Goal: Information Seeking & Learning: Compare options

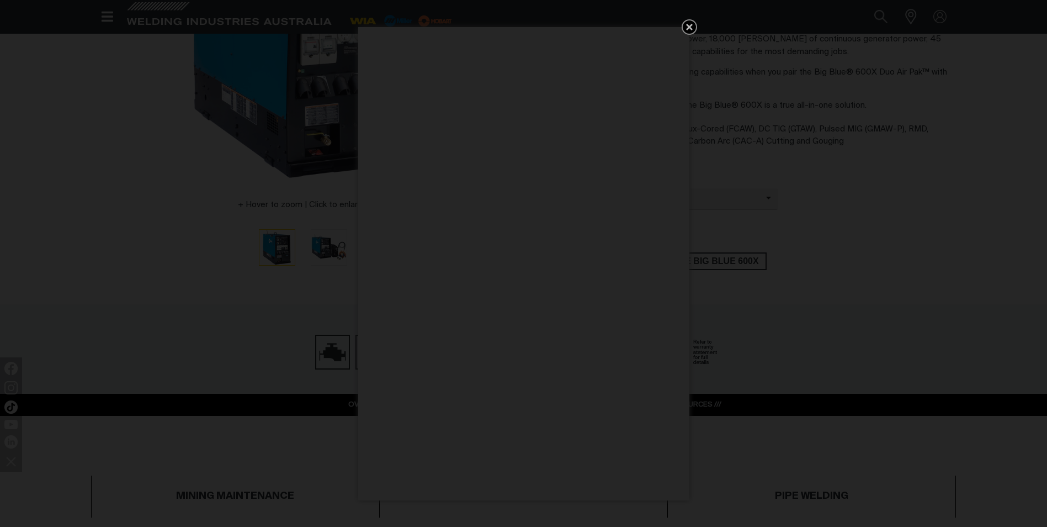
click at [690, 26] on icon "Get 5 WIA Welding Guides Free!" at bounding box center [689, 27] width 7 height 7
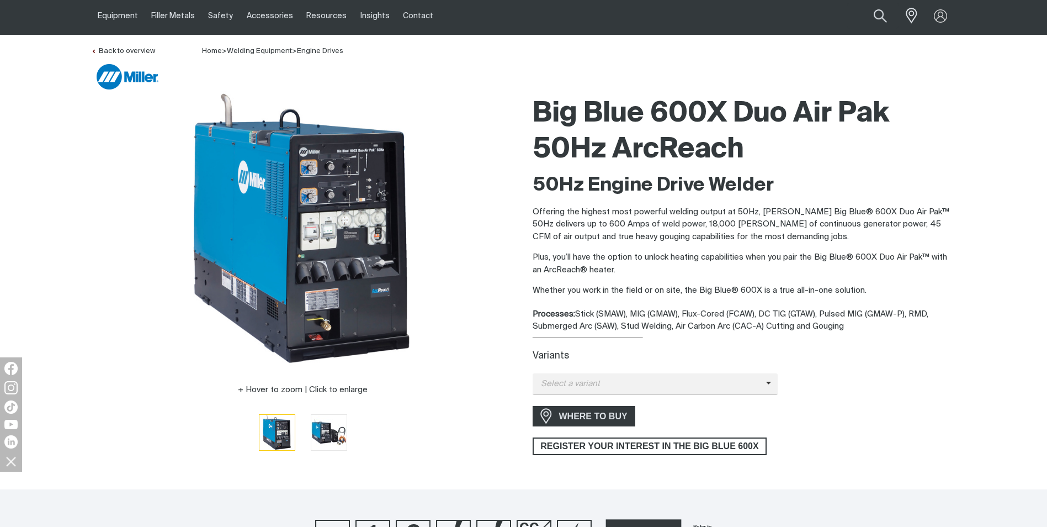
scroll to position [55, 0]
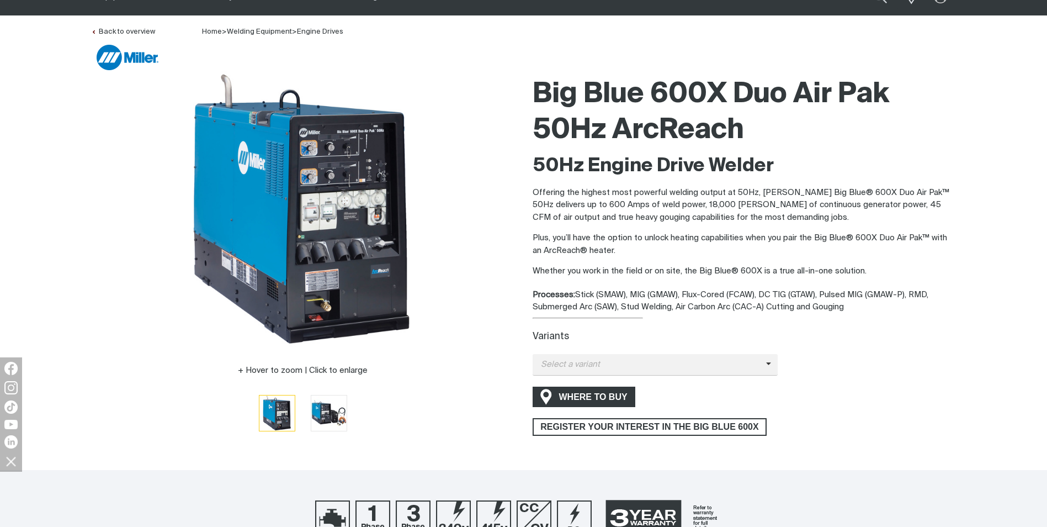
click at [619, 394] on span "WHERE TO BUY" at bounding box center [593, 397] width 83 height 18
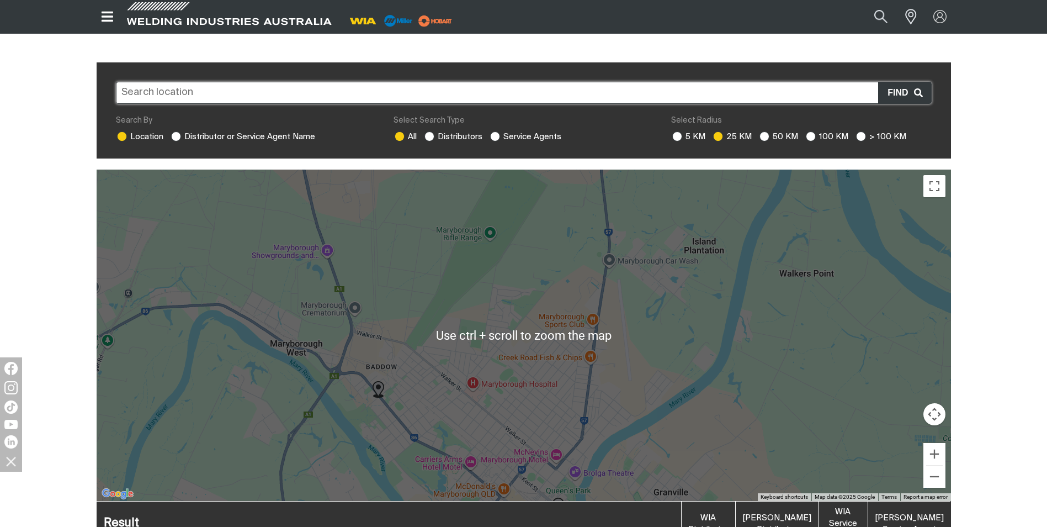
scroll to position [276, 0]
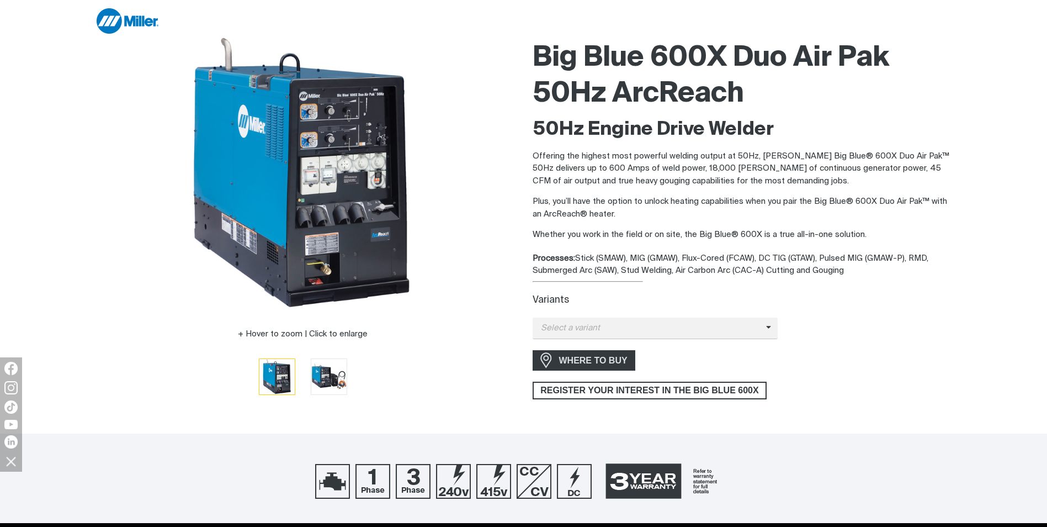
scroll to position [110, 0]
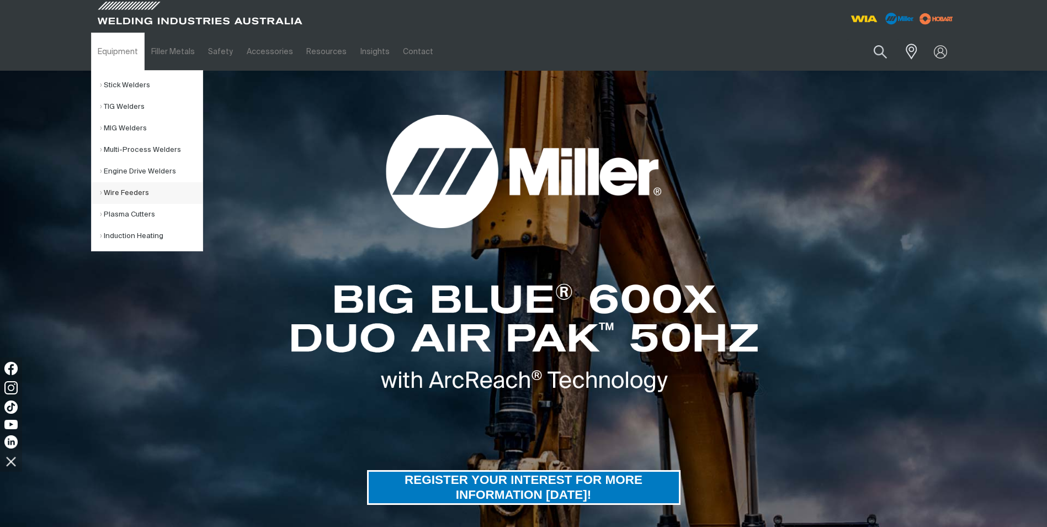
click at [145, 196] on link "Wire Feeders" at bounding box center [151, 193] width 103 height 22
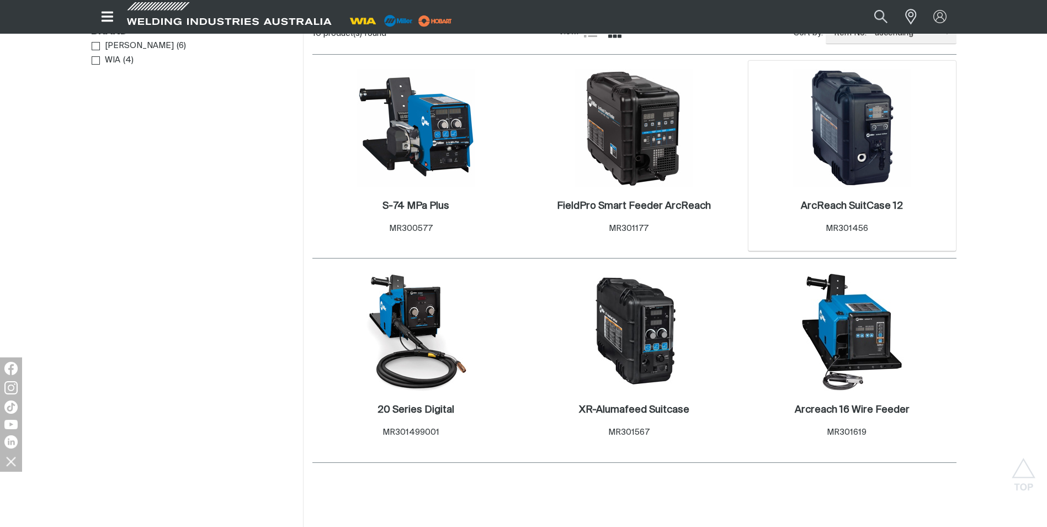
scroll to position [552, 0]
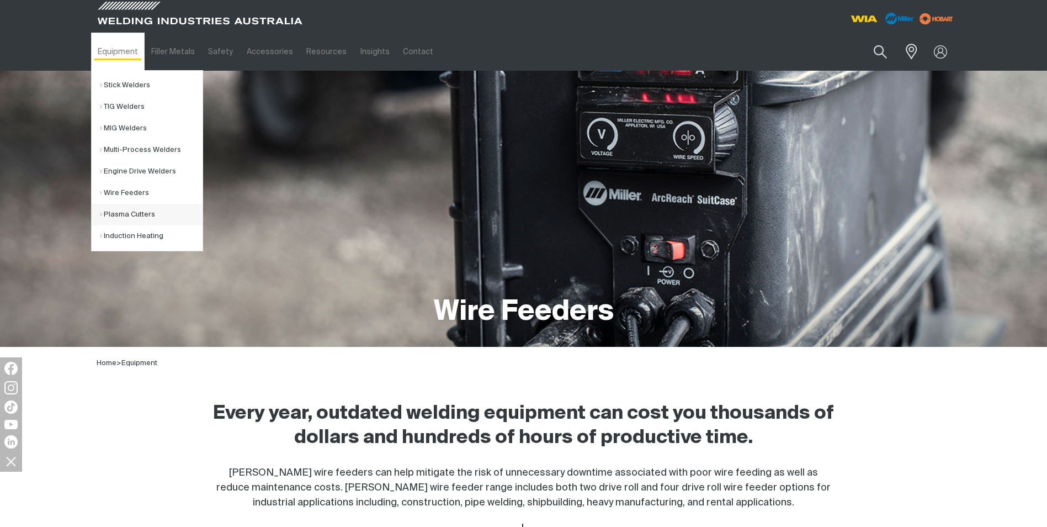
click at [137, 215] on link "Plasma Cutters" at bounding box center [151, 215] width 103 height 22
click at [151, 152] on link "Multi-Process Welders" at bounding box center [151, 150] width 103 height 22
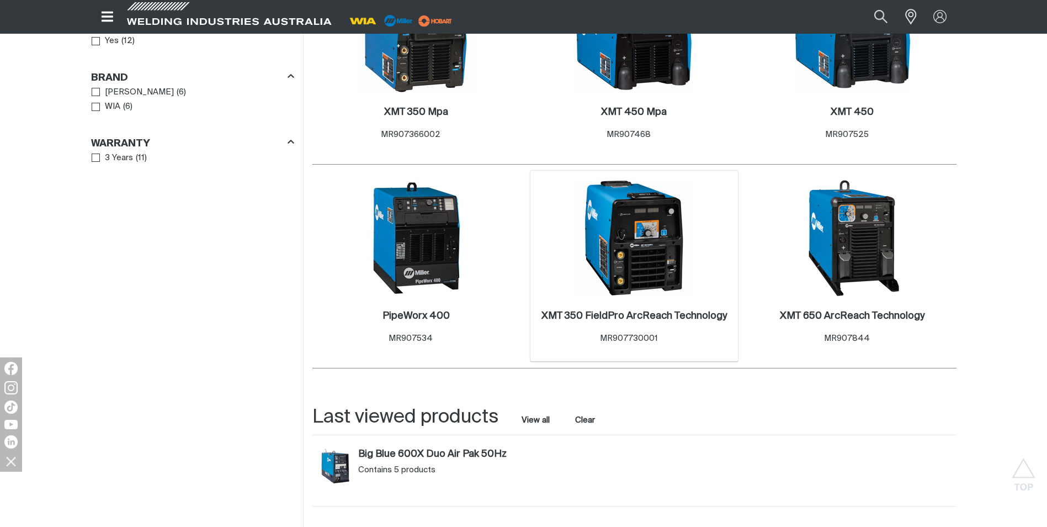
scroll to position [1104, 0]
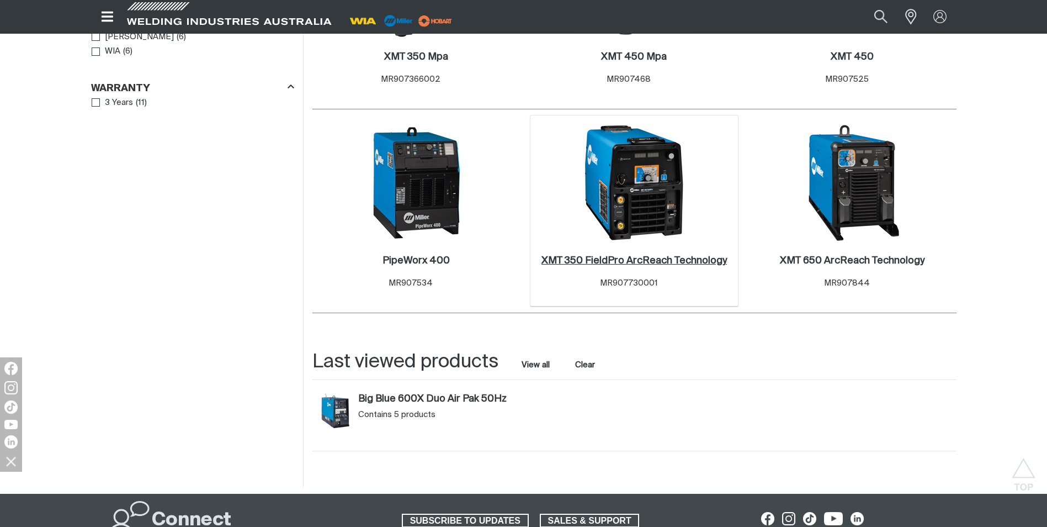
click at [645, 256] on h2 "XMT 350 FieldPro ArcReach Technology ." at bounding box center [635, 261] width 186 height 10
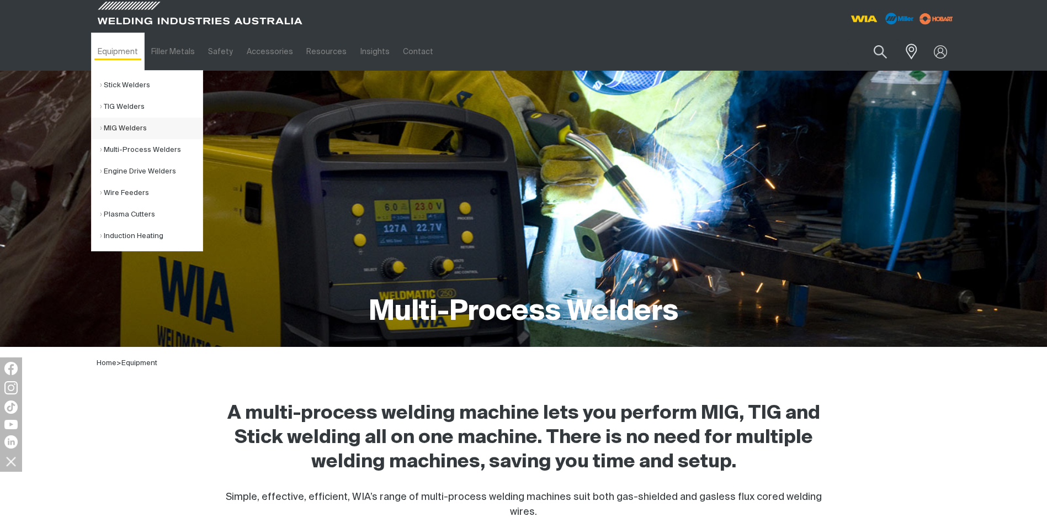
click at [140, 132] on link "MIG Welders" at bounding box center [151, 129] width 103 height 22
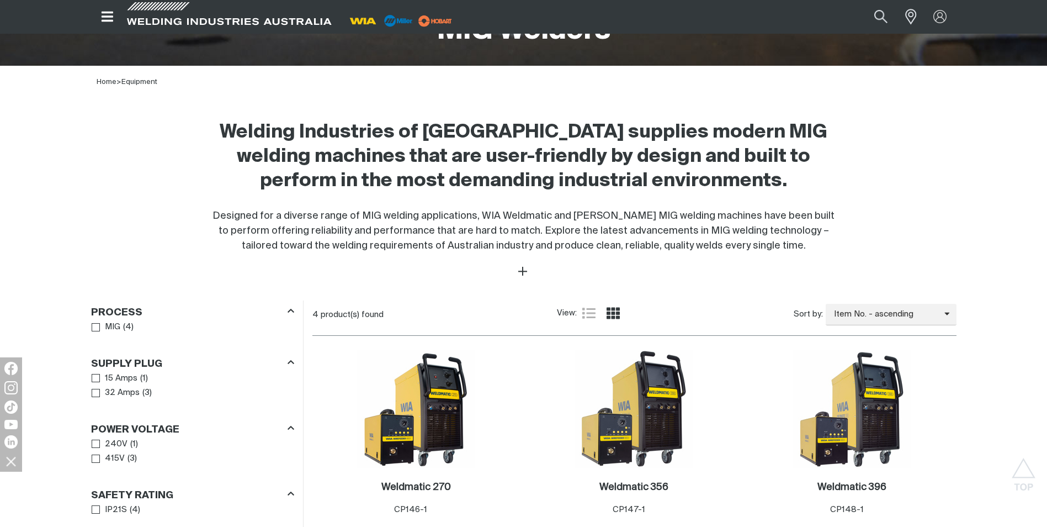
scroll to position [221, 0]
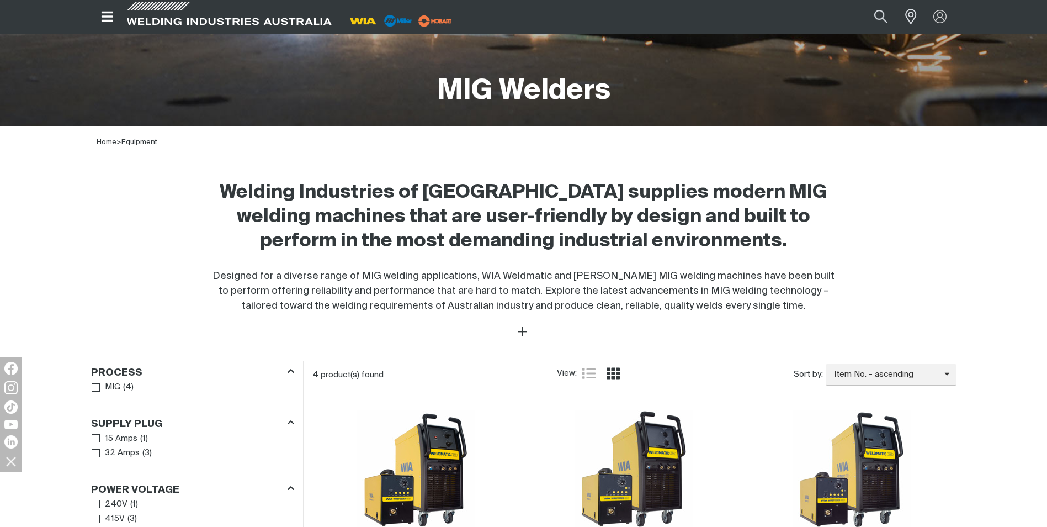
click at [100, 17] on icon "Open top menu" at bounding box center [107, 16] width 16 height 13
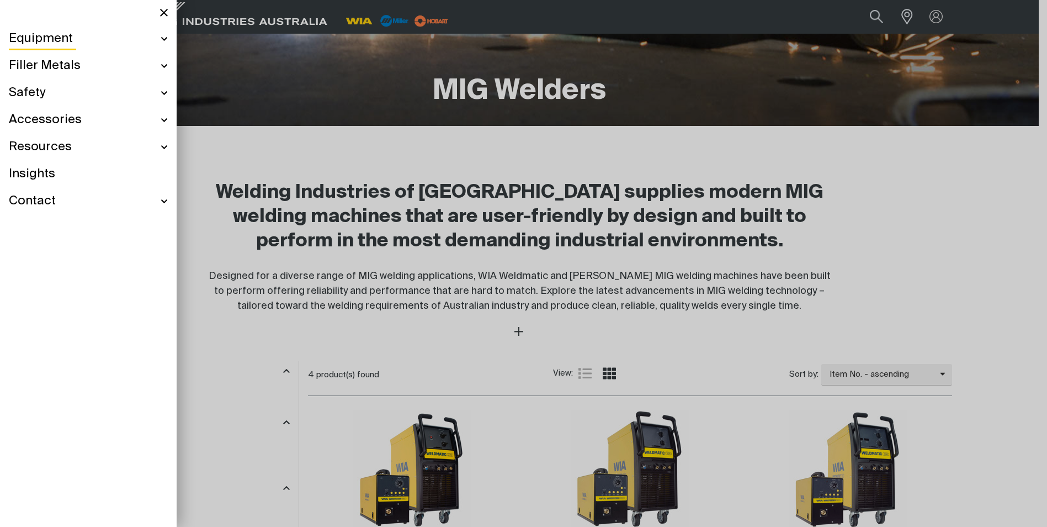
scroll to position [217, 0]
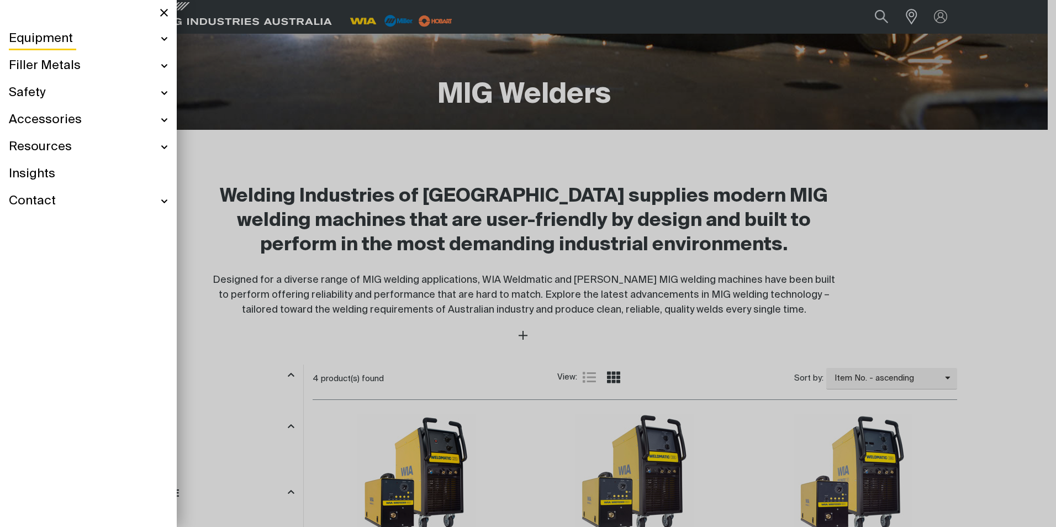
click at [343, 119] on div at bounding box center [528, 263] width 1056 height 527
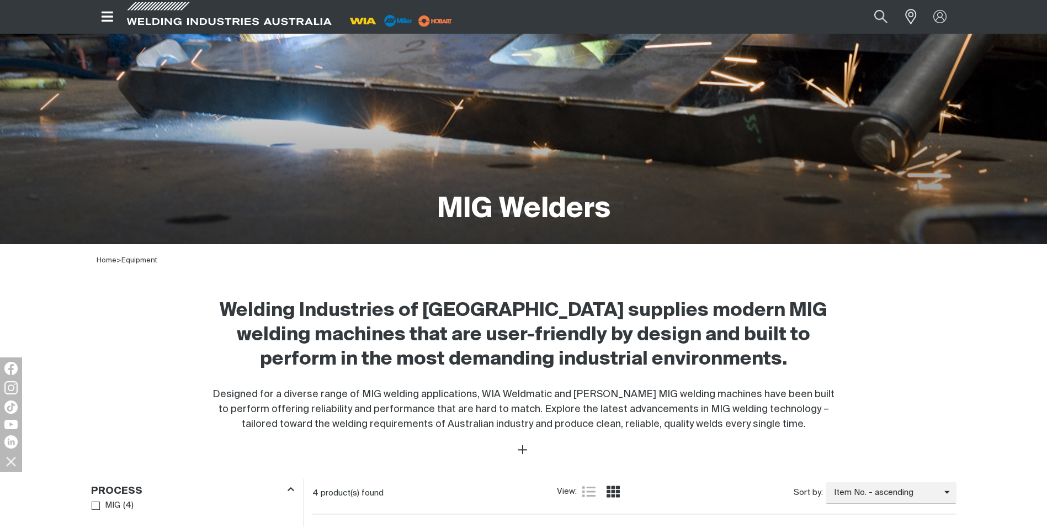
scroll to position [0, 0]
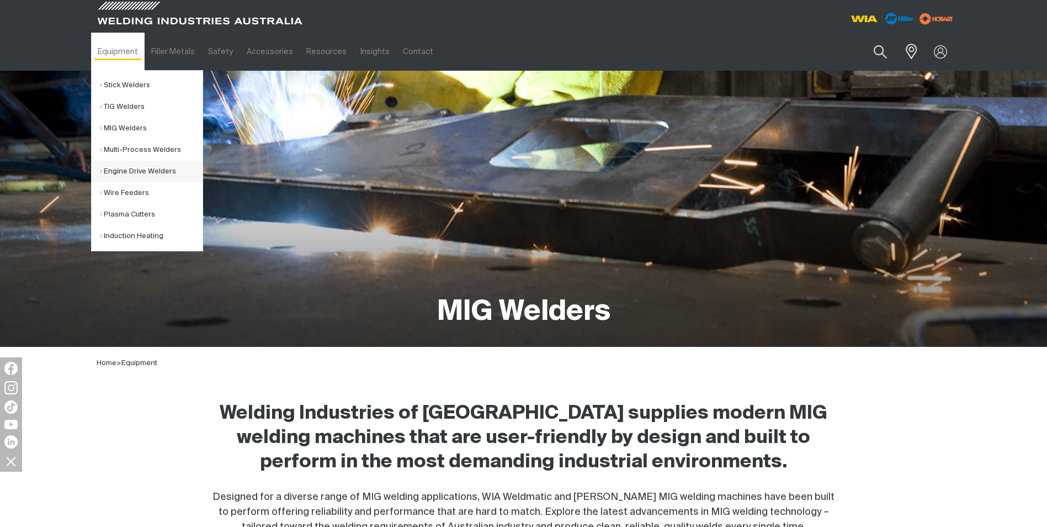
click at [157, 171] on link "Engine Drive Welders" at bounding box center [151, 172] width 103 height 22
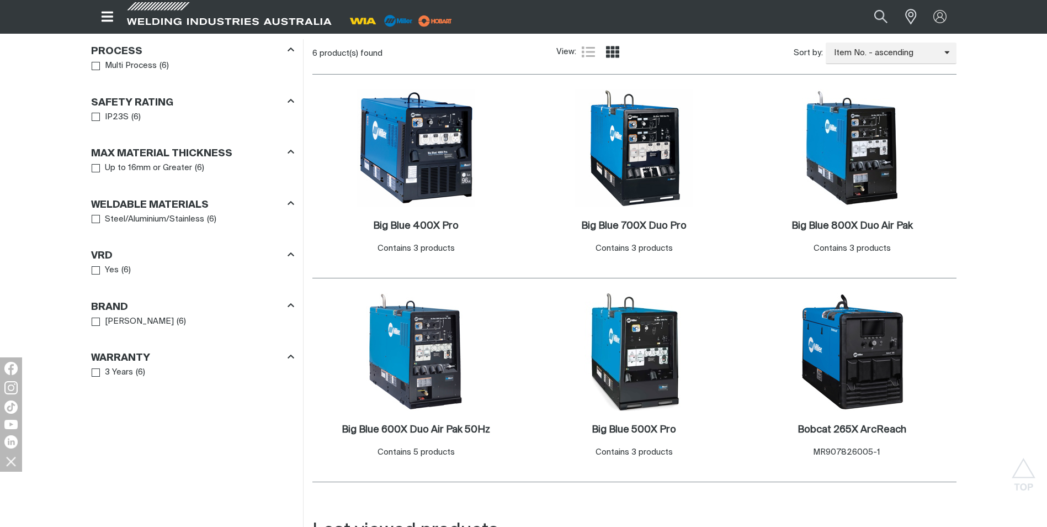
scroll to position [552, 0]
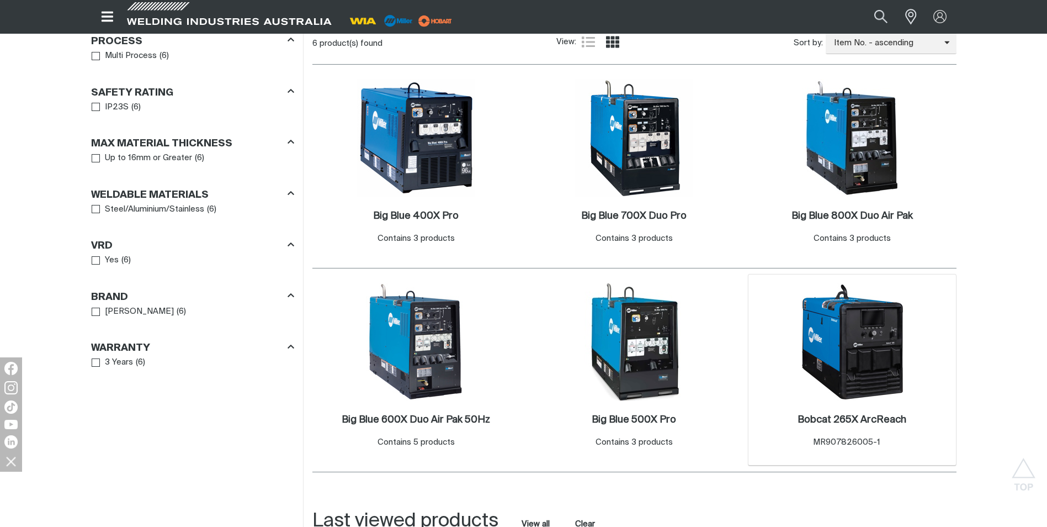
click at [857, 384] on img at bounding box center [852, 342] width 118 height 118
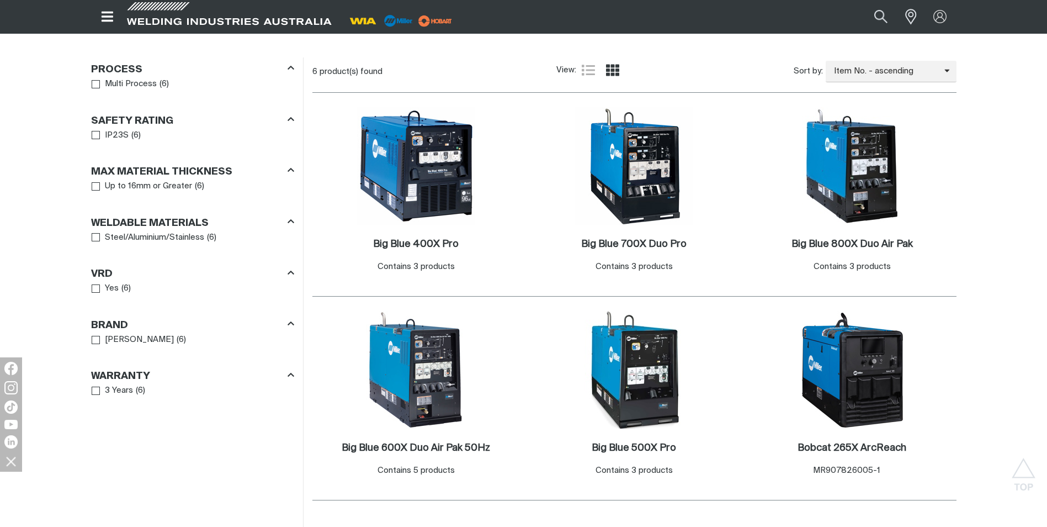
scroll to position [552, 0]
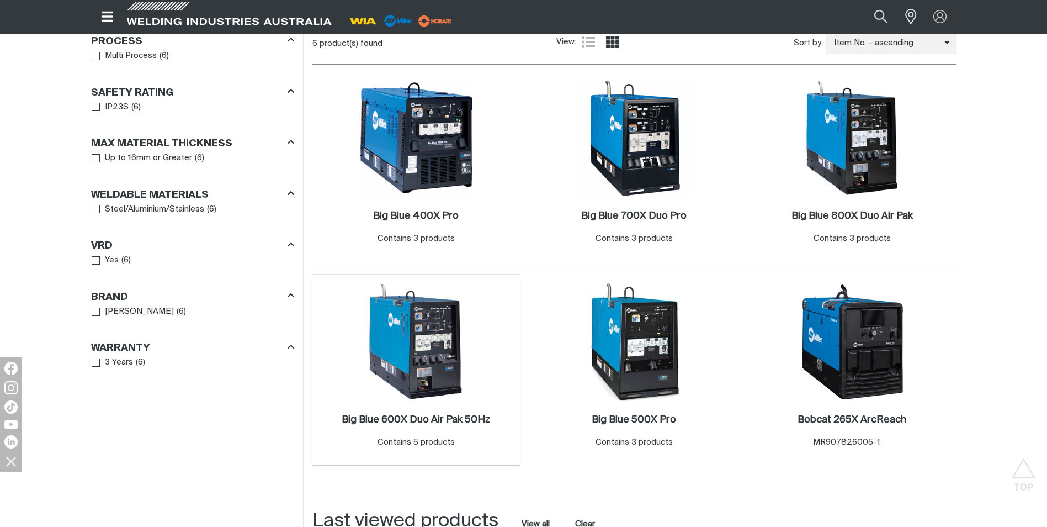
click at [449, 349] on img at bounding box center [416, 342] width 118 height 118
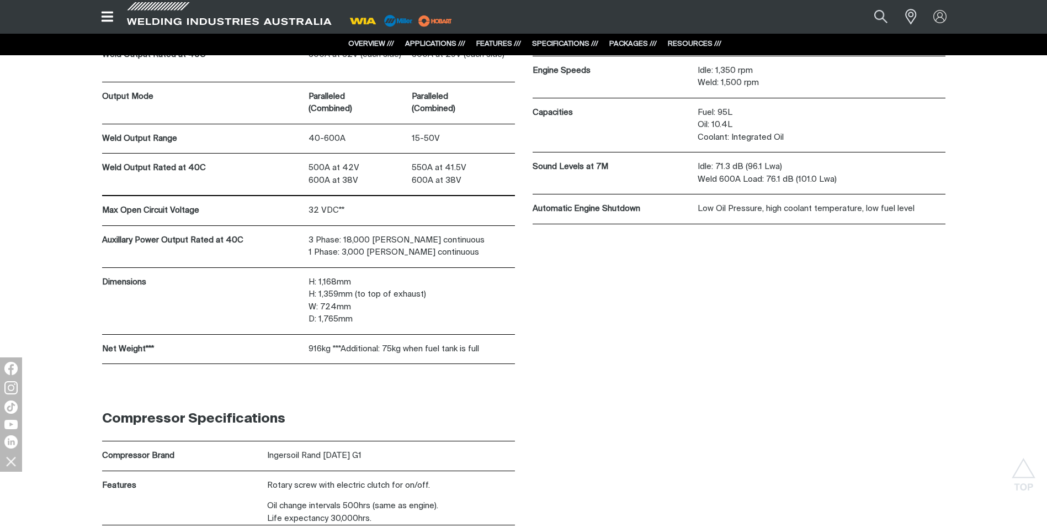
scroll to position [4914, 0]
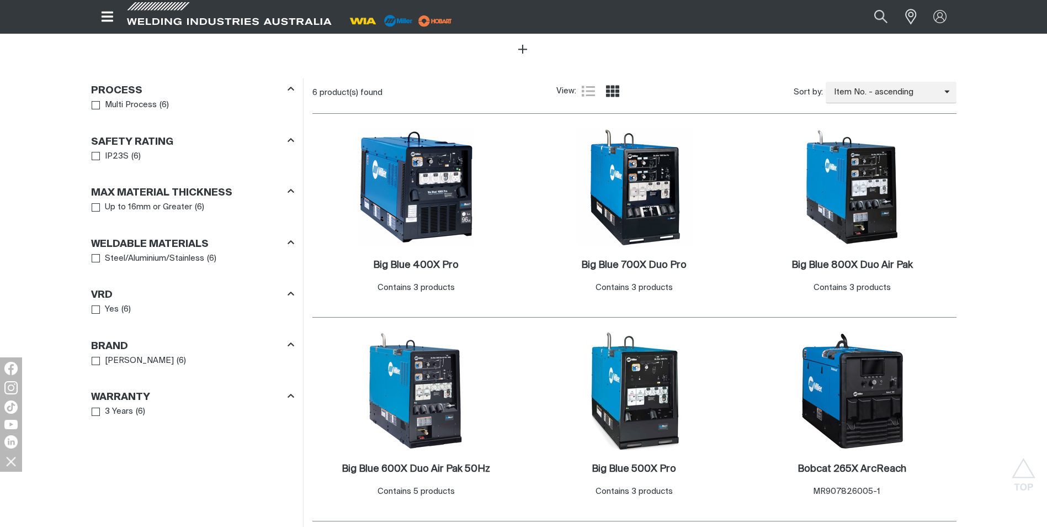
scroll to position [552, 0]
